Goal: Find specific page/section: Find specific page/section

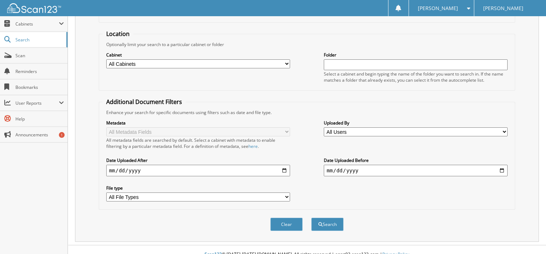
scroll to position [66, 0]
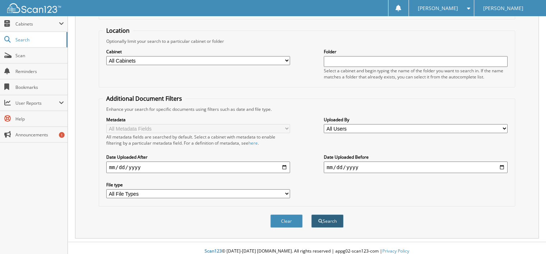
type input "31519"
click at [332, 215] on button "Search" at bounding box center [327, 220] width 32 height 13
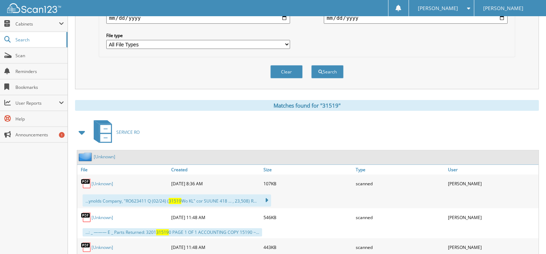
scroll to position [216, 0]
click at [98, 180] on link "[Unknown]" at bounding box center [103, 183] width 22 height 6
click at [286, 66] on button "Clear" at bounding box center [287, 71] width 32 height 13
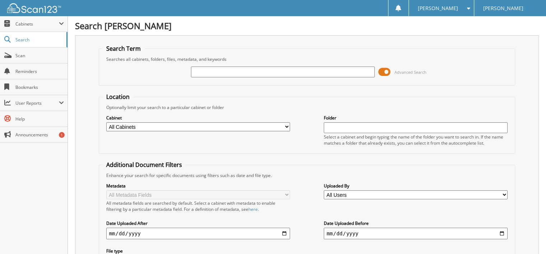
scroll to position [0, 0]
